Goal: Find specific page/section: Find specific page/section

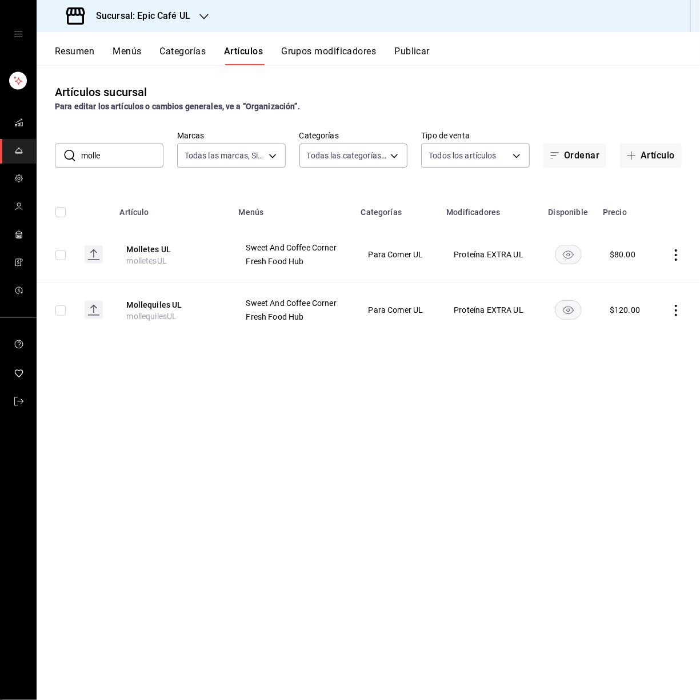
click at [26, 33] on div "mailbox folders" at bounding box center [18, 34] width 36 height 69
click at [21, 33] on icon "open drawer" at bounding box center [18, 34] width 9 height 9
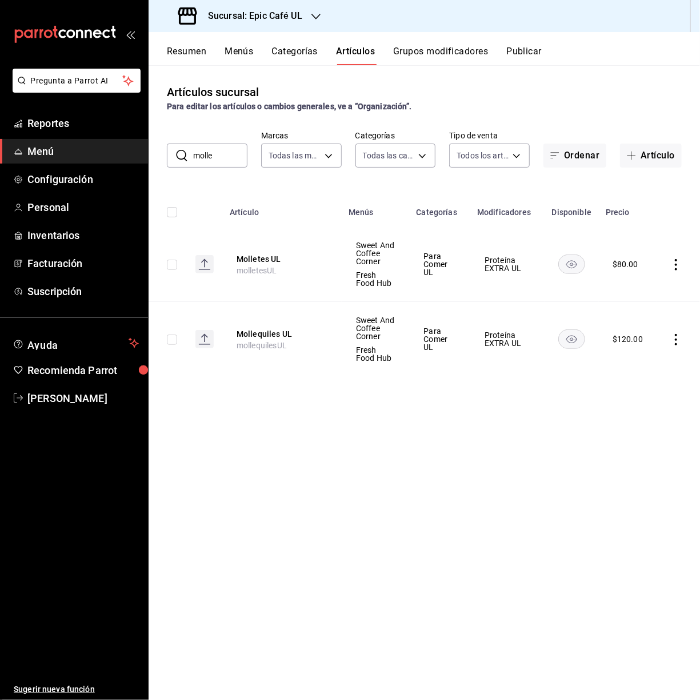
click at [82, 156] on span "Menú" at bounding box center [82, 151] width 111 height 15
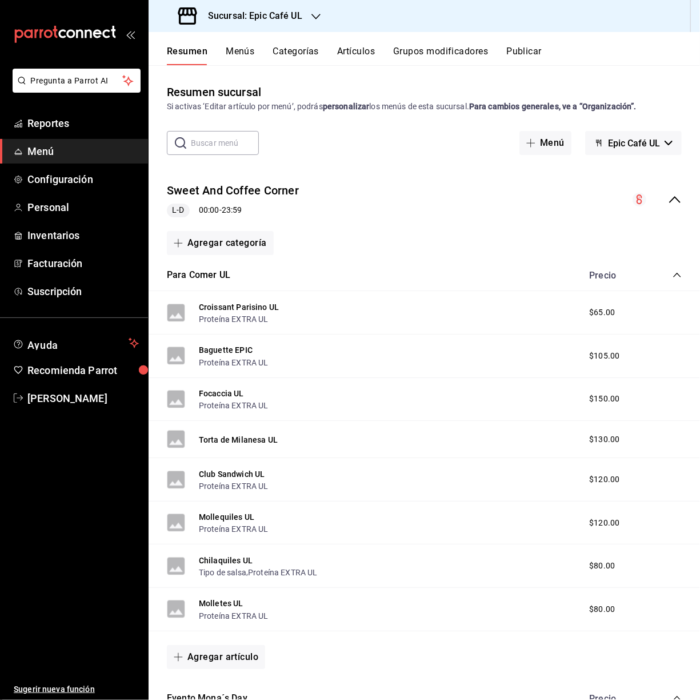
click at [303, 20] on div "Sucursal: Epic Café UL" at bounding box center [242, 16] width 168 height 32
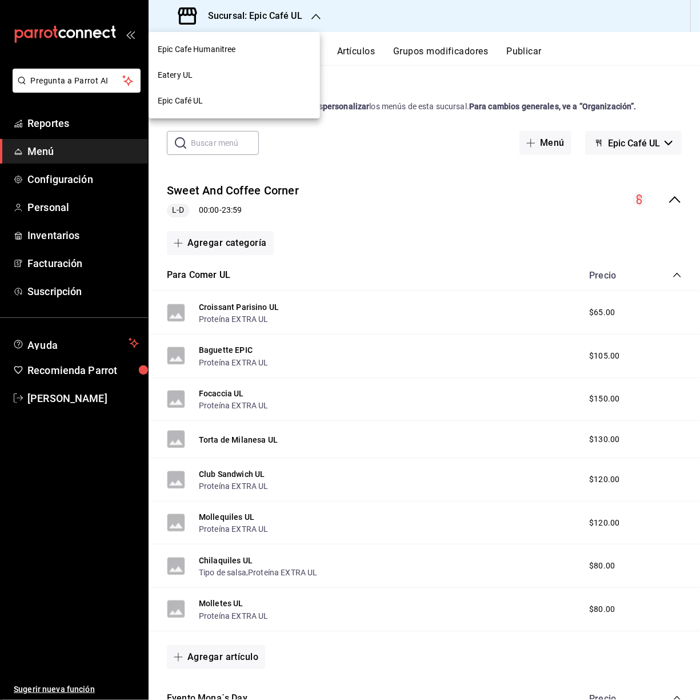
click at [234, 39] on div "Epic Cafe Humanitree" at bounding box center [235, 50] width 172 height 26
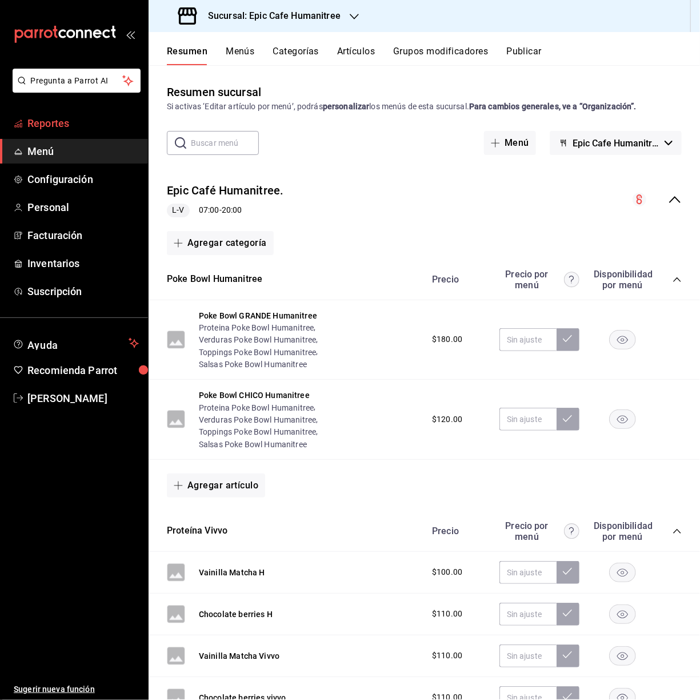
click at [42, 123] on span "Reportes" at bounding box center [82, 123] width 111 height 15
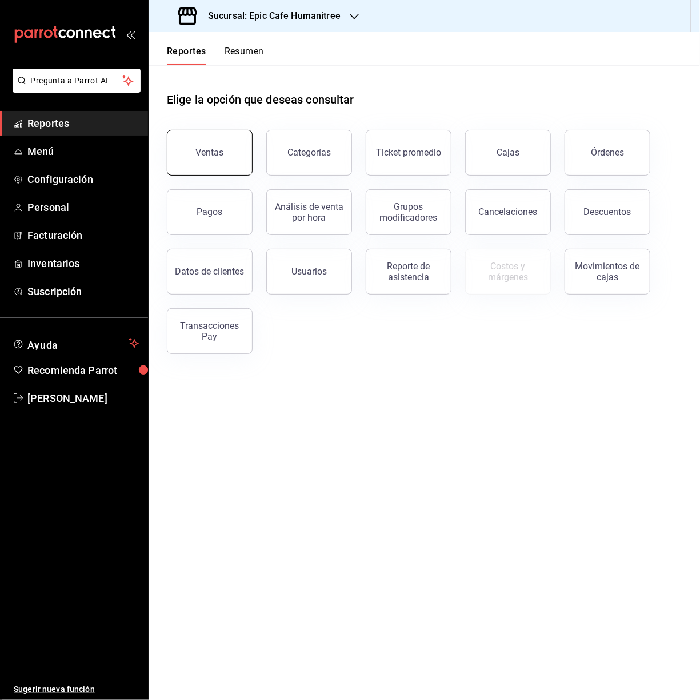
click at [202, 168] on button "Ventas" at bounding box center [210, 153] width 86 height 46
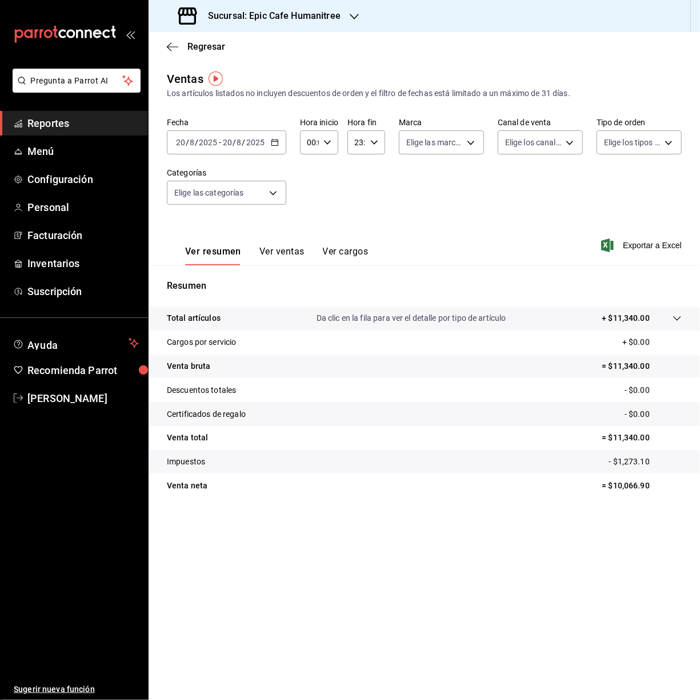
click at [350, 15] on icon "button" at bounding box center [354, 17] width 9 height 6
click at [178, 101] on span "Epic Café UL" at bounding box center [181, 101] width 46 height 12
click at [290, 14] on h3 "Sucursal: Epic Café UL" at bounding box center [250, 16] width 103 height 14
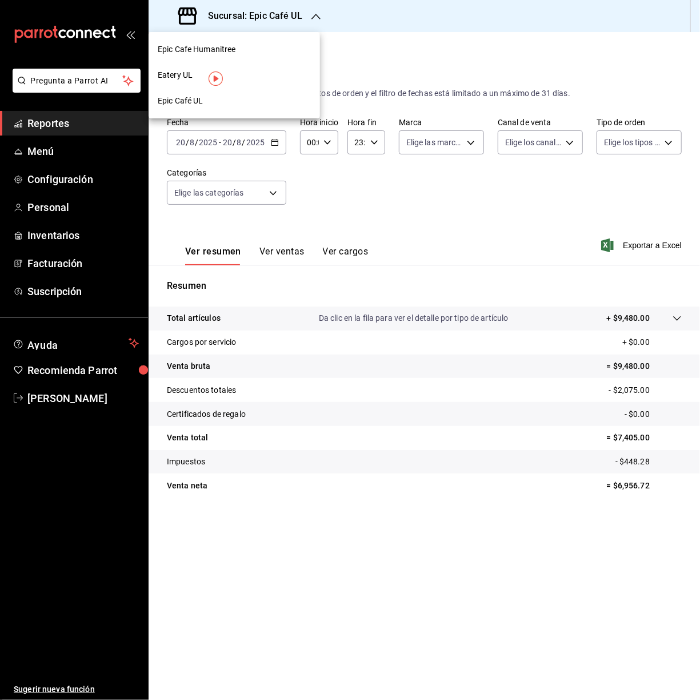
click at [183, 79] on span "Eatery UL" at bounding box center [175, 75] width 35 height 12
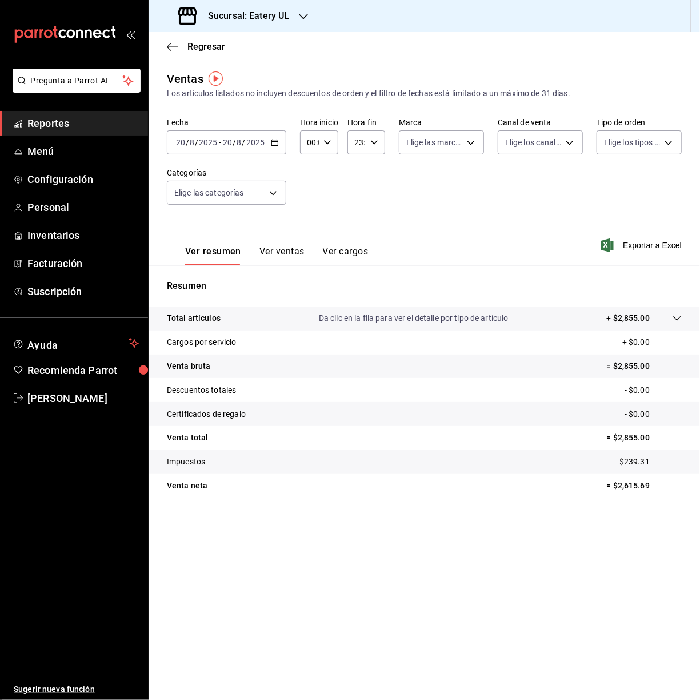
click at [26, 125] on link "Reportes" at bounding box center [74, 123] width 148 height 25
